Goal: Navigation & Orientation: Find specific page/section

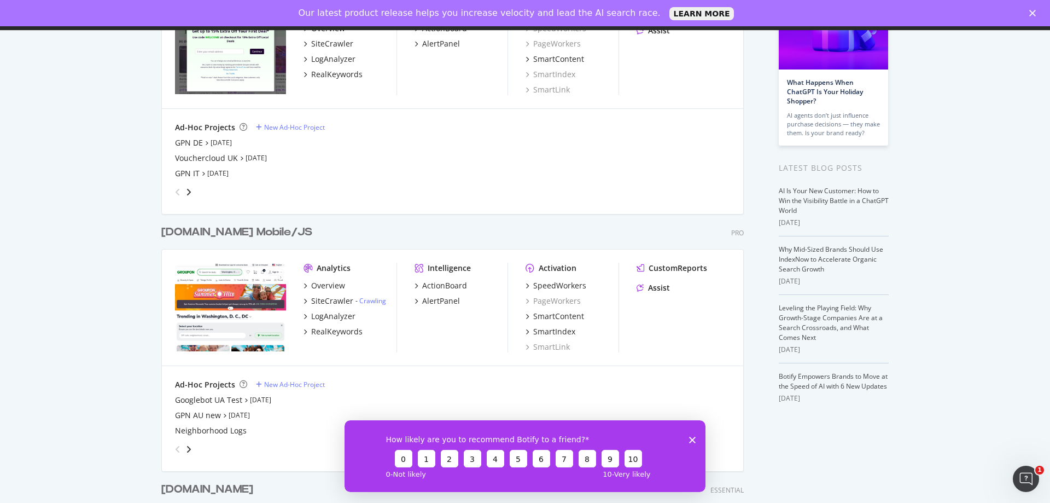
scroll to position [164, 0]
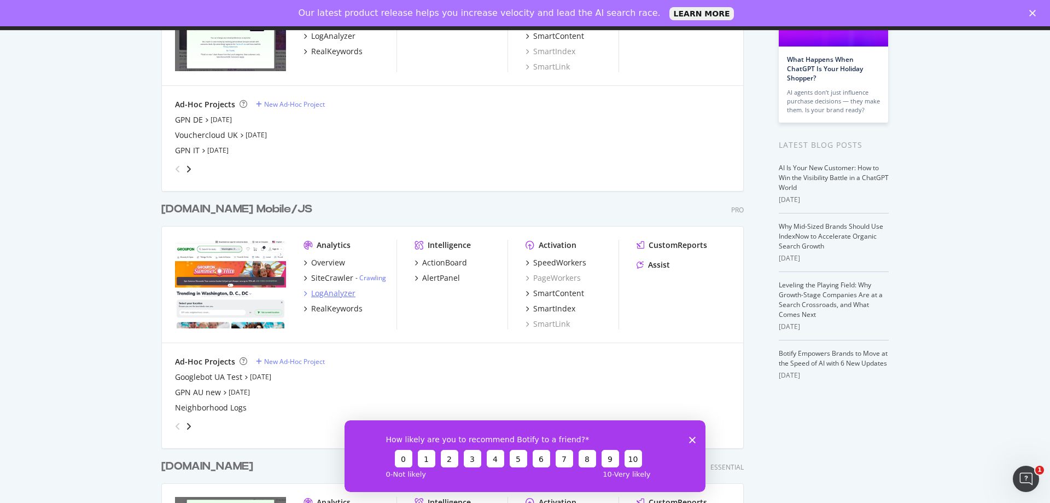
click at [325, 294] on div "LogAnalyzer" at bounding box center [333, 293] width 44 height 11
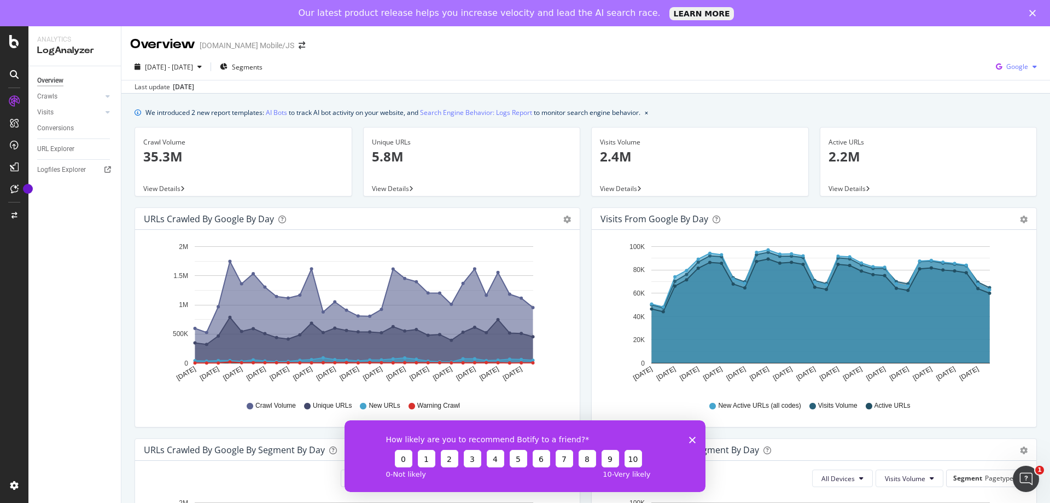
click at [1028, 65] on div "button" at bounding box center [1034, 66] width 13 height 7
click at [937, 80] on span "OpenAI" at bounding box center [954, 77] width 40 height 10
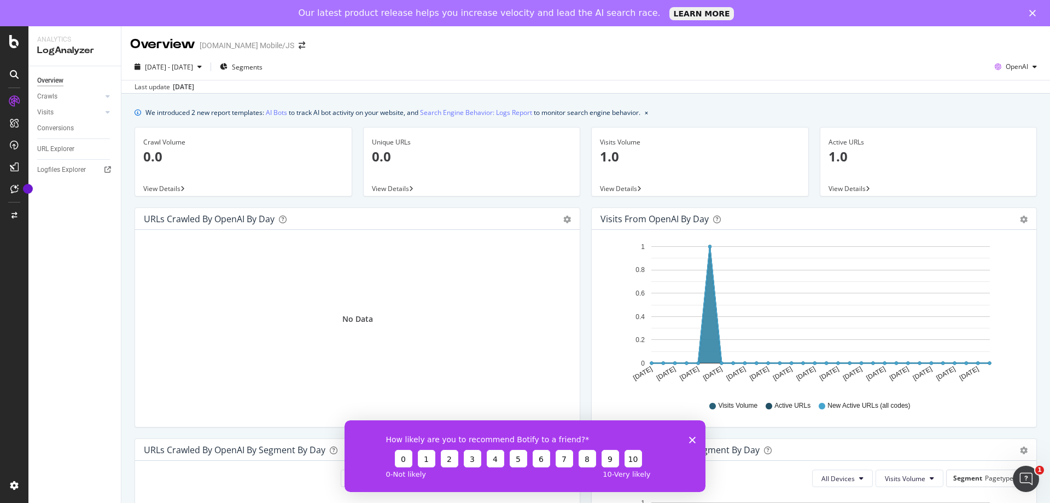
click at [690, 438] on icon "Close survey" at bounding box center [692, 439] width 7 height 7
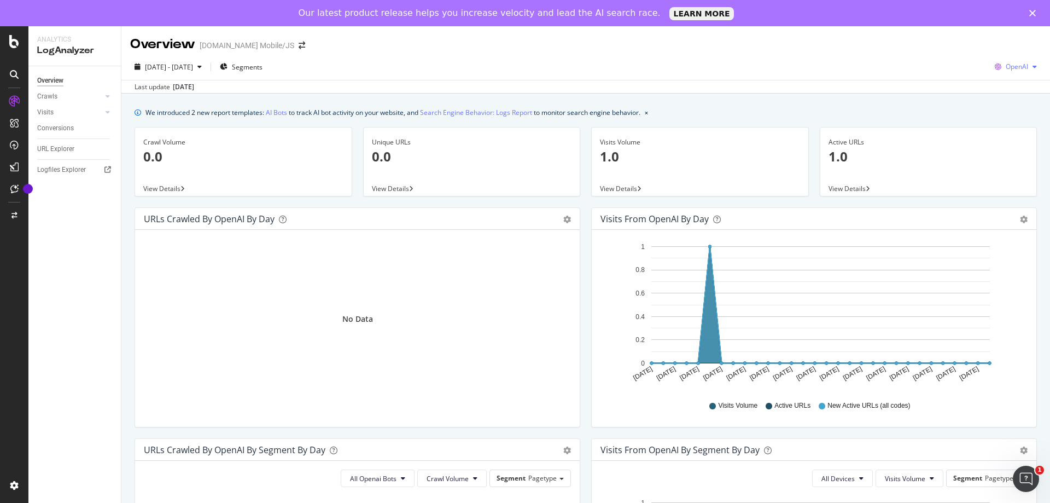
click at [1017, 69] on span "OpenAI" at bounding box center [1017, 66] width 22 height 9
click at [954, 94] on span "Other AI Bots" at bounding box center [952, 97] width 40 height 10
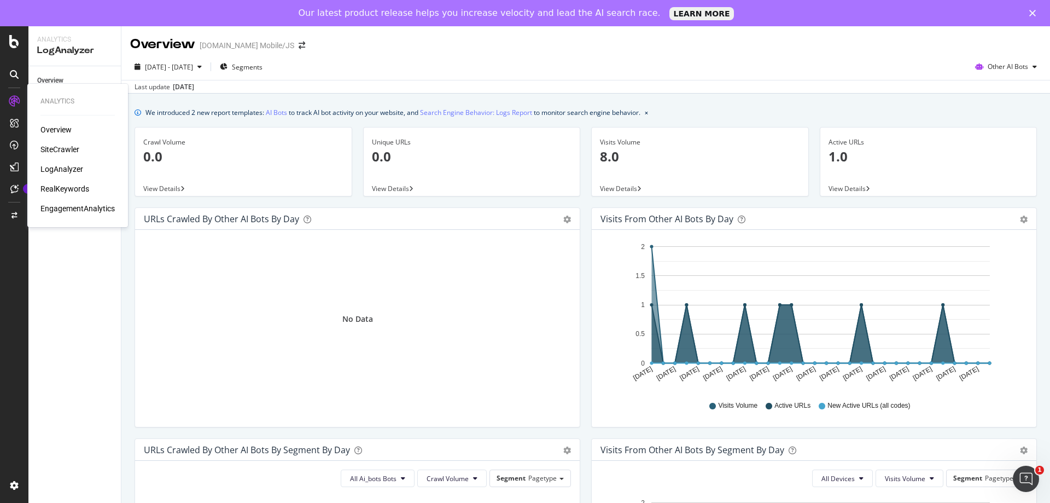
click at [60, 147] on div "SiteCrawler" at bounding box center [59, 149] width 39 height 11
